Goal: Task Accomplishment & Management: Use online tool/utility

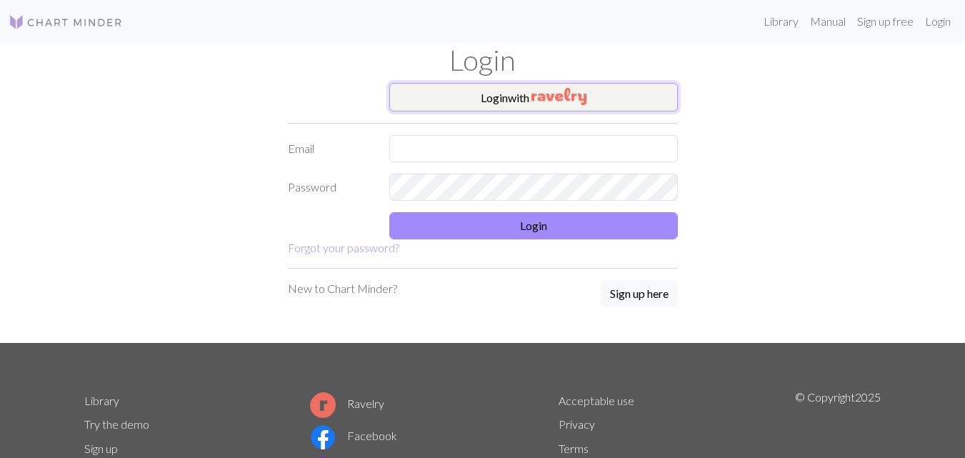
click at [553, 93] on img "button" at bounding box center [558, 96] width 55 height 17
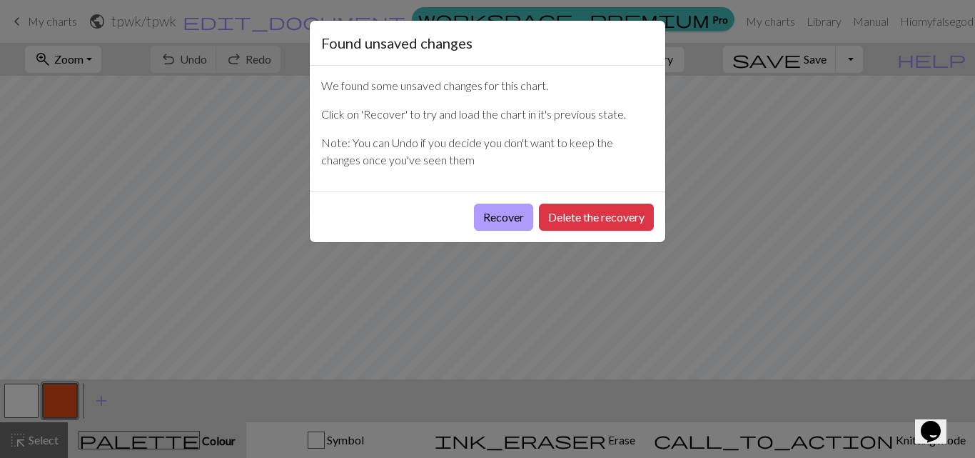
click at [500, 227] on button "Recover" at bounding box center [503, 217] width 59 height 27
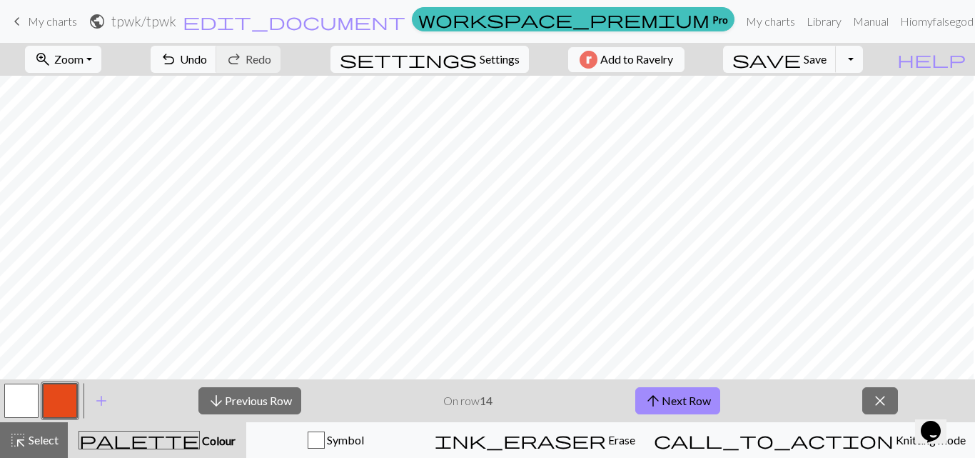
scroll to position [966, 273]
click at [659, 406] on span "arrow_upward" at bounding box center [653, 401] width 17 height 20
click at [681, 396] on button "arrow_upward Next Row" at bounding box center [678, 400] width 85 height 27
click at [673, 403] on button "arrow_upward Next Row" at bounding box center [678, 400] width 85 height 27
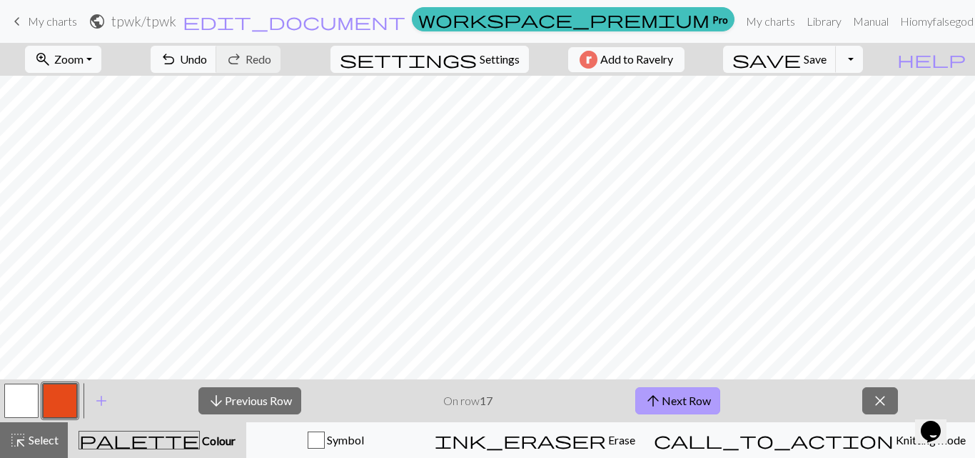
click at [662, 398] on button "arrow_upward Next Row" at bounding box center [678, 400] width 85 height 27
click at [51, 55] on span "zoom_in" at bounding box center [42, 59] width 17 height 20
click at [101, 192] on button "100%" at bounding box center [82, 194] width 113 height 23
click at [84, 61] on span "Zoom" at bounding box center [68, 59] width 29 height 14
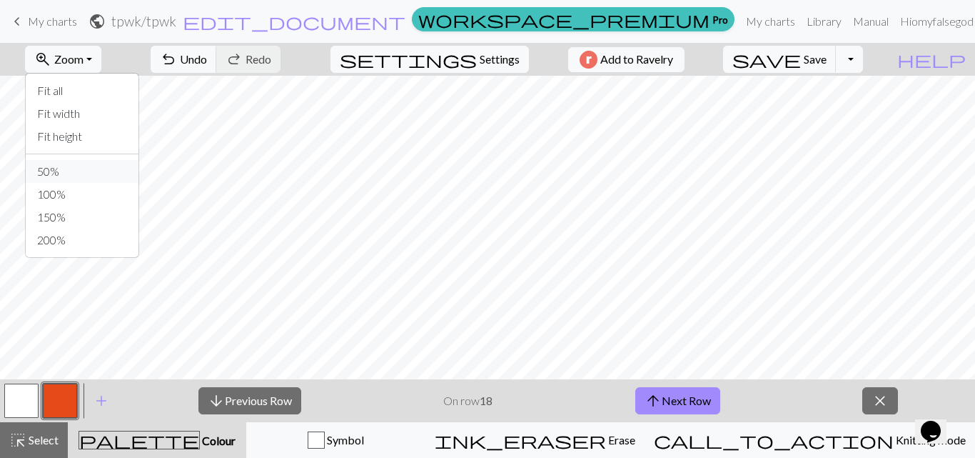
click at [121, 169] on button "50%" at bounding box center [82, 171] width 113 height 23
click at [453, 59] on span "settings" at bounding box center [408, 59] width 137 height 20
select select "aran"
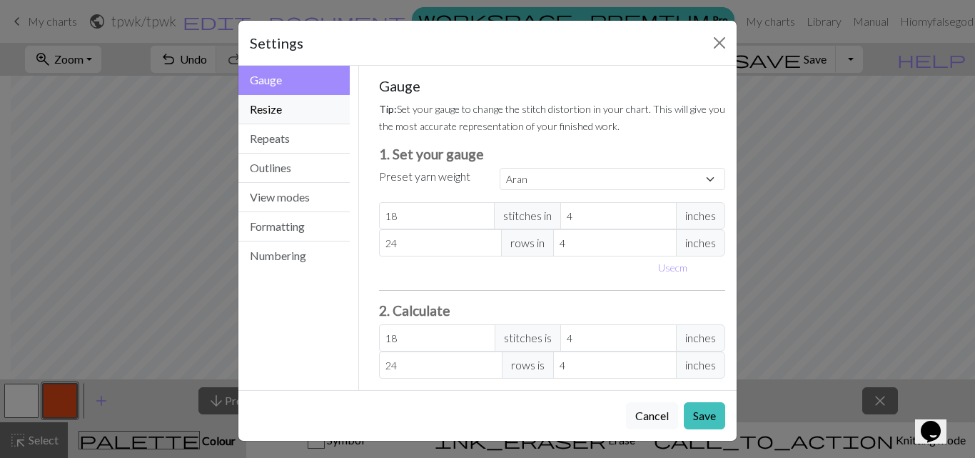
click at [284, 105] on button "Resize" at bounding box center [293, 109] width 111 height 29
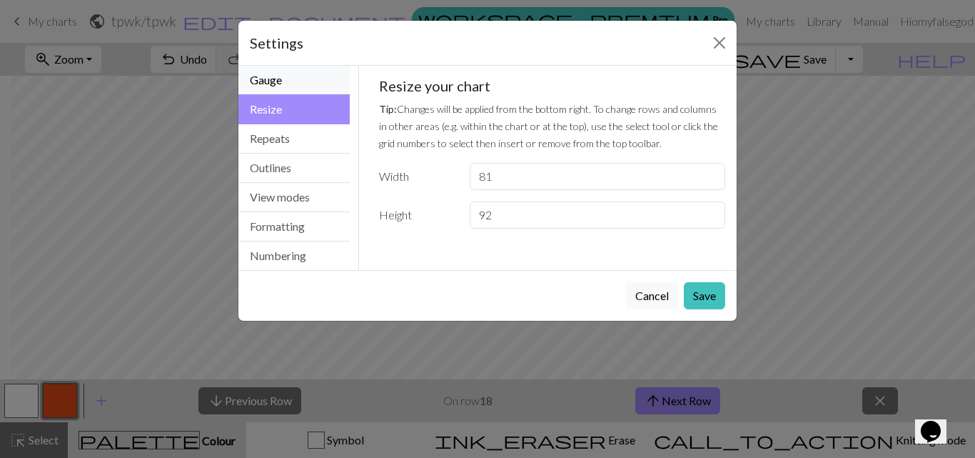
click at [301, 78] on button "Gauge" at bounding box center [293, 80] width 111 height 29
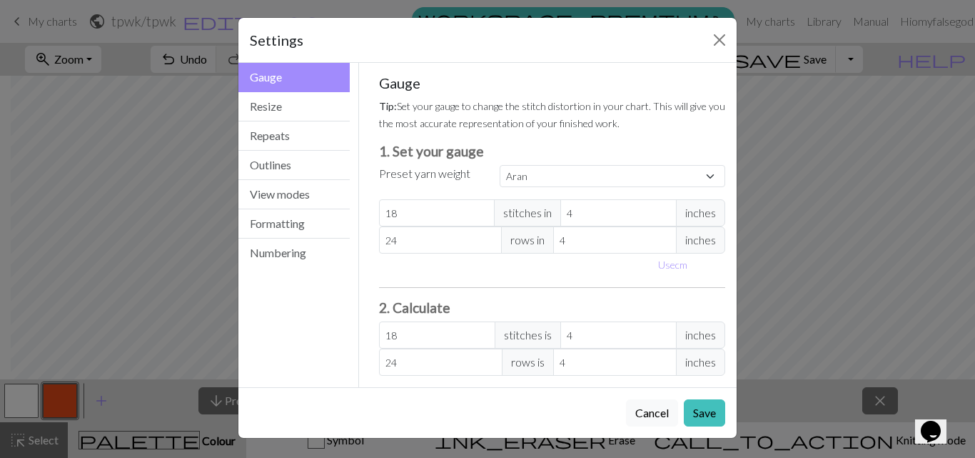
scroll to position [4, 0]
click at [286, 166] on button "Outlines" at bounding box center [293, 164] width 111 height 29
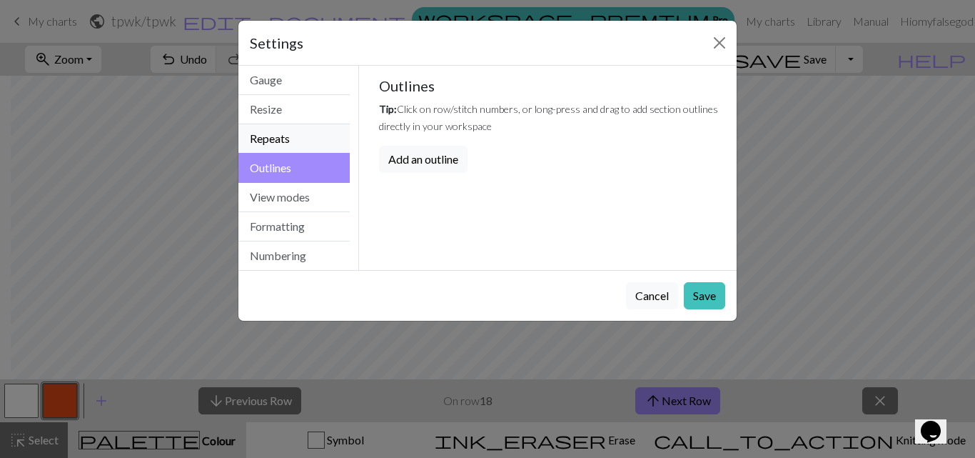
click at [286, 137] on button "Repeats" at bounding box center [293, 138] width 111 height 29
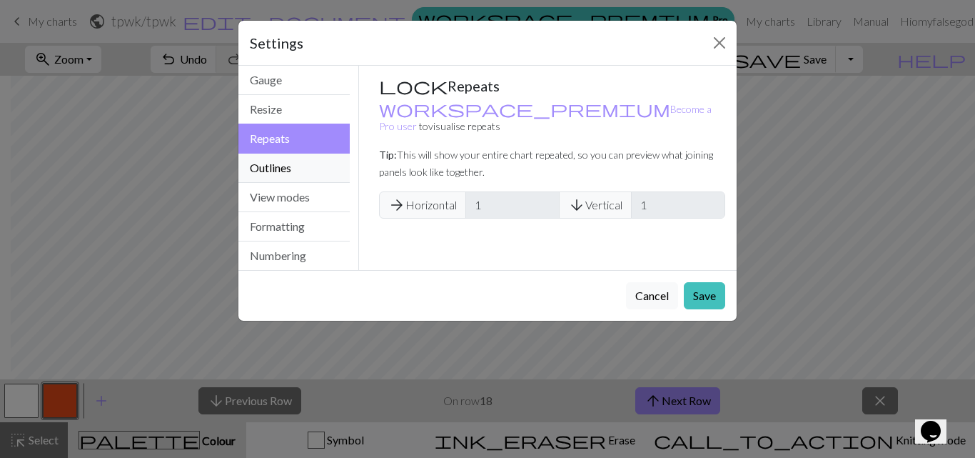
click at [303, 174] on button "Outlines" at bounding box center [293, 168] width 111 height 29
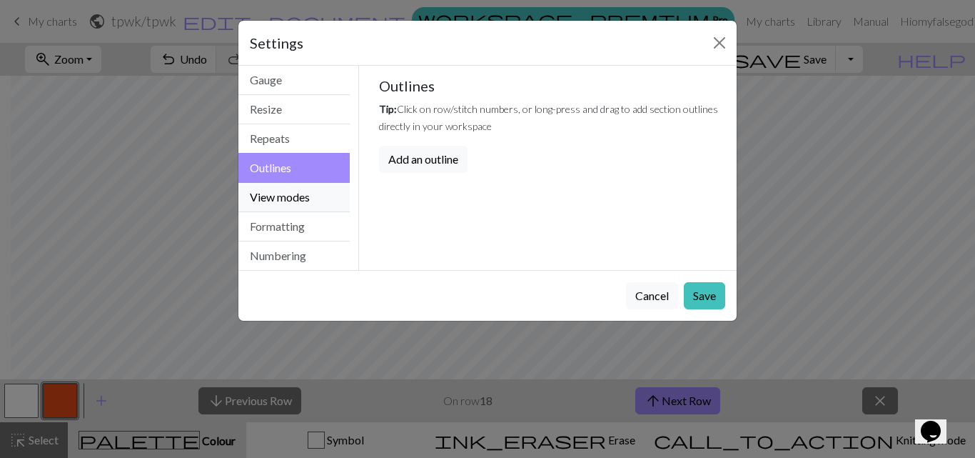
click at [303, 189] on button "View modes" at bounding box center [293, 197] width 111 height 29
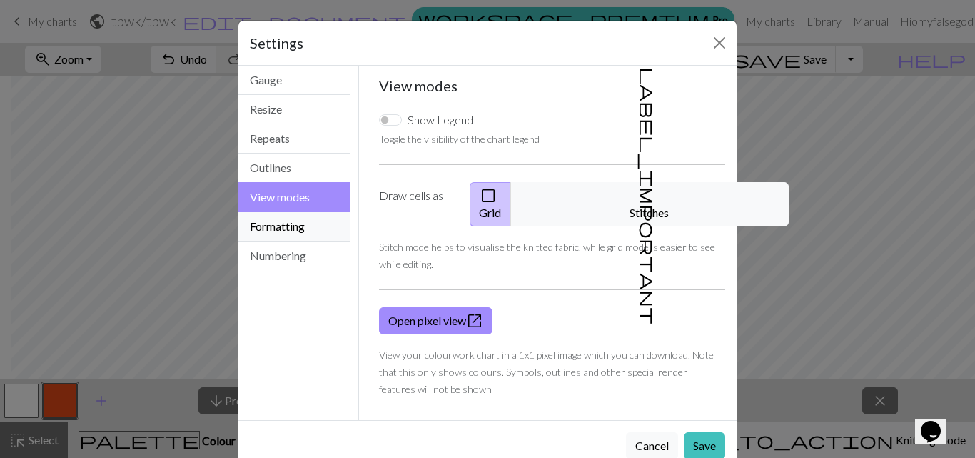
click at [318, 216] on button "Formatting" at bounding box center [293, 226] width 111 height 29
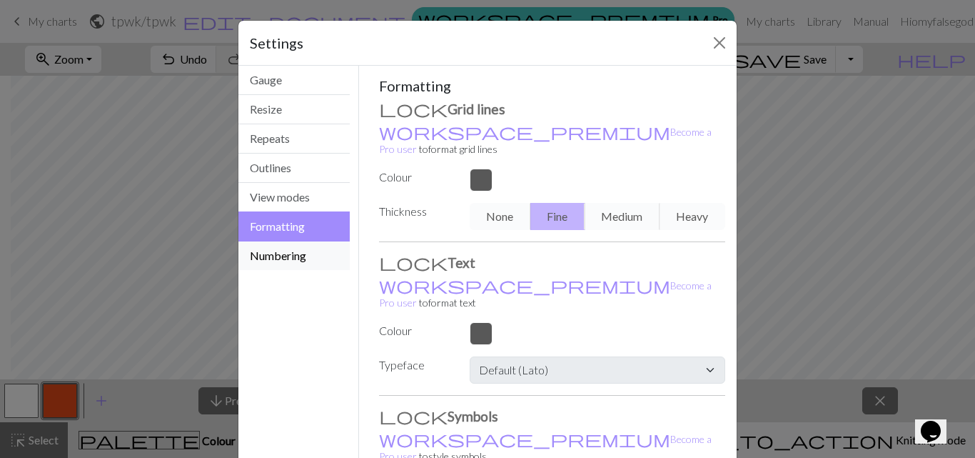
click at [321, 260] on button "Numbering" at bounding box center [293, 255] width 111 height 29
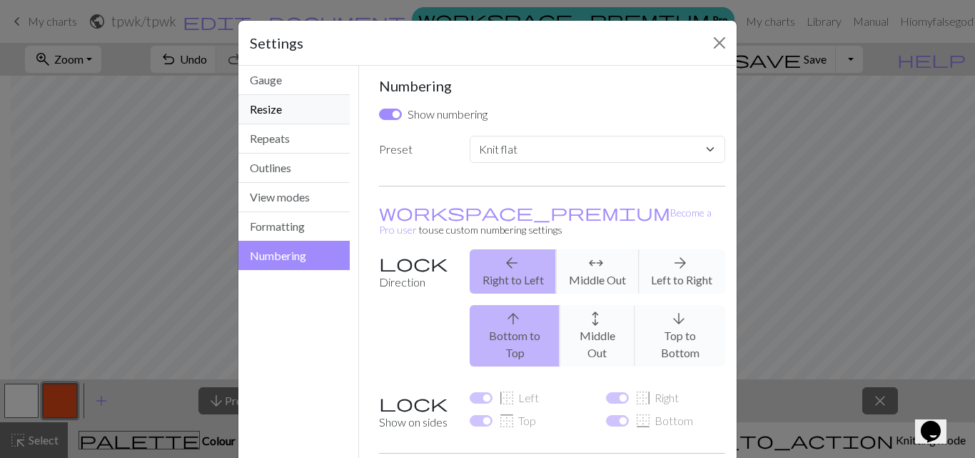
click at [283, 99] on button "Resize" at bounding box center [293, 109] width 111 height 29
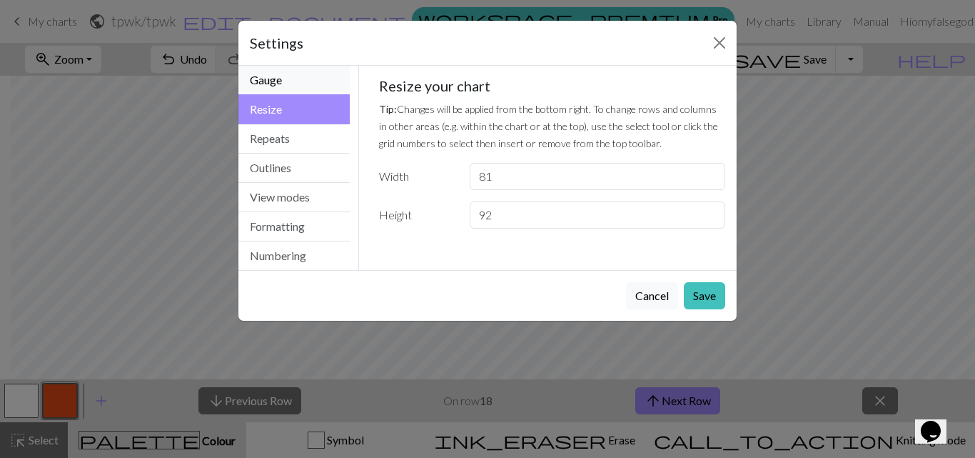
click at [291, 77] on button "Gauge" at bounding box center [293, 80] width 111 height 29
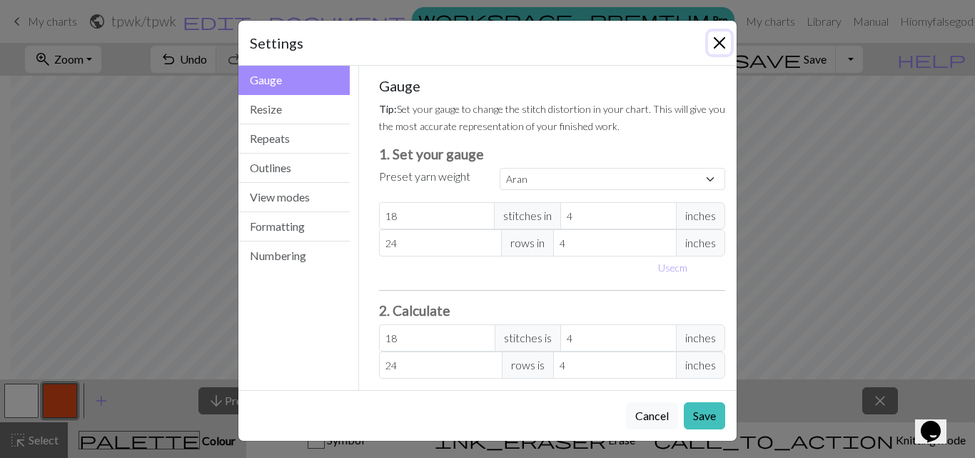
click at [709, 53] on button "Close" at bounding box center [719, 42] width 23 height 23
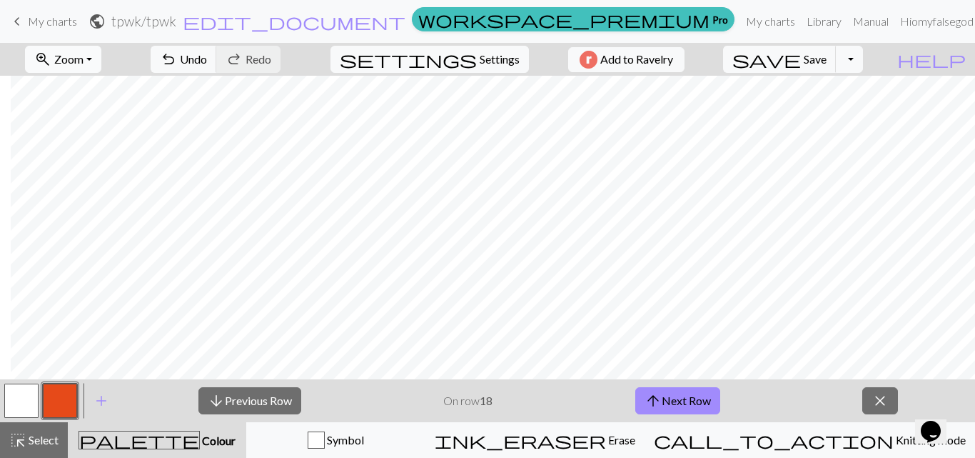
click at [90, 72] on button "zoom_in Zoom Zoom" at bounding box center [63, 59] width 76 height 27
click at [89, 116] on button "Fit width" at bounding box center [82, 113] width 113 height 23
click at [84, 57] on span "Zoom" at bounding box center [68, 59] width 29 height 14
click at [100, 194] on button "100%" at bounding box center [82, 194] width 113 height 23
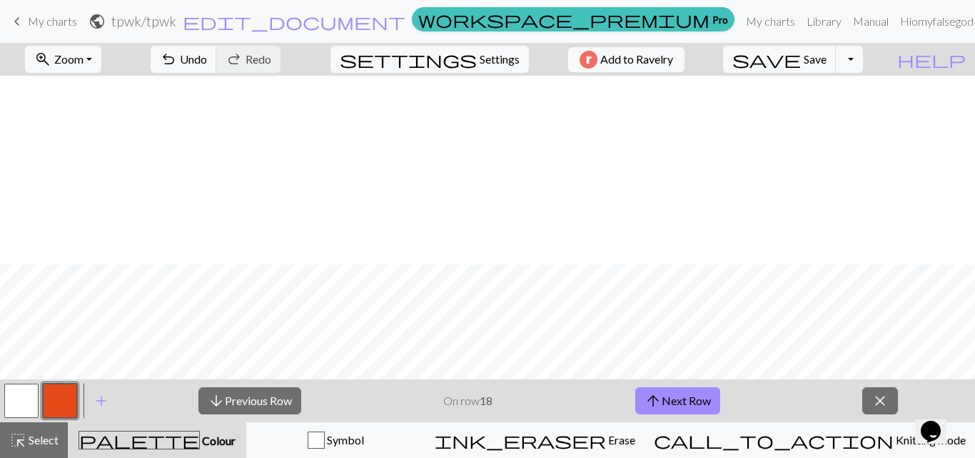
scroll to position [1005, 365]
click at [688, 404] on button "arrow_upward Next Row" at bounding box center [678, 400] width 85 height 27
click at [679, 401] on button "arrow_upward Next Row" at bounding box center [678, 400] width 85 height 27
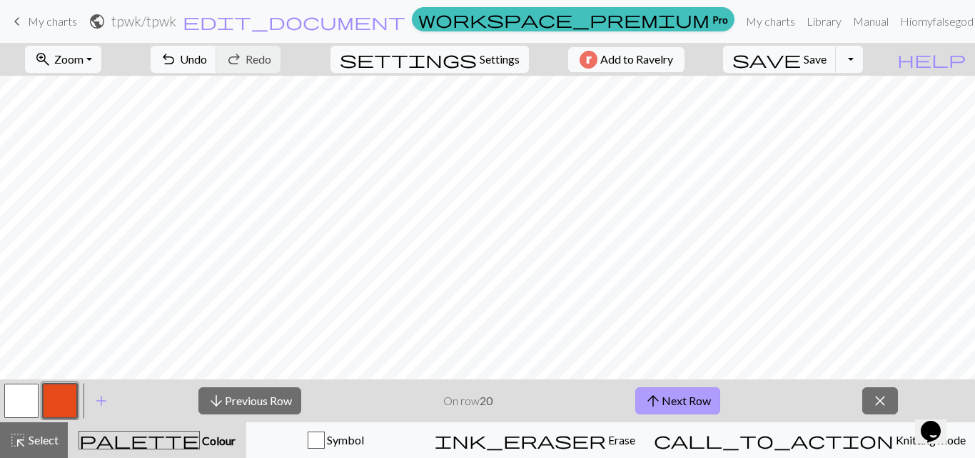
click at [705, 397] on button "arrow_upward Next Row" at bounding box center [678, 400] width 85 height 27
click at [646, 401] on span "arrow_upward" at bounding box center [653, 401] width 17 height 20
click at [698, 403] on button "arrow_upward Next Row" at bounding box center [678, 400] width 85 height 27
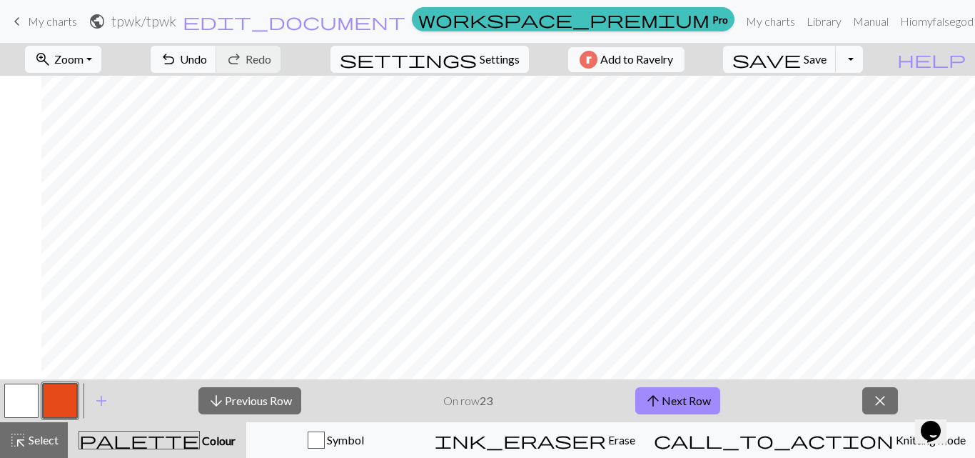
scroll to position [898, 147]
click at [669, 398] on button "arrow_upward Next Row" at bounding box center [678, 400] width 85 height 27
